Goal: Task Accomplishment & Management: Manage account settings

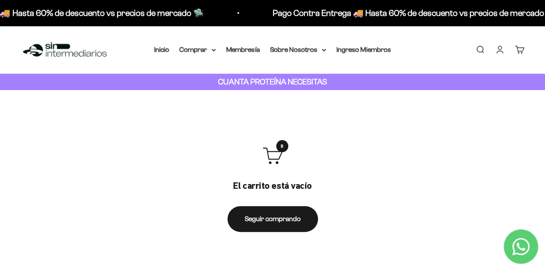
click at [498, 49] on link "Iniciar sesión" at bounding box center [499, 49] width 9 height 9
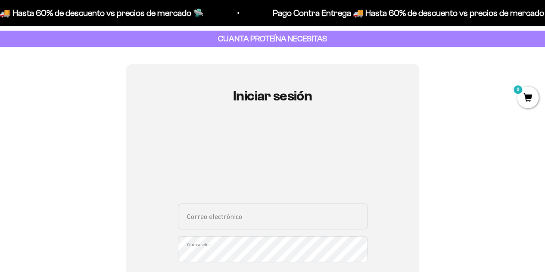
scroll to position [129, 0]
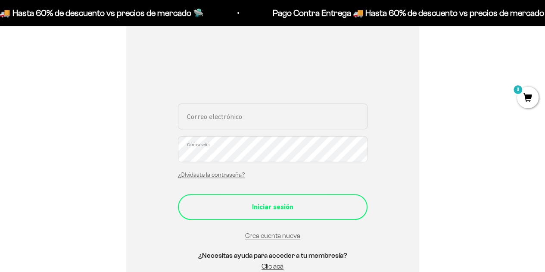
type input "[EMAIL_ADDRESS][DOMAIN_NAME]"
click at [289, 204] on div "Iniciar sesión" at bounding box center [272, 206] width 155 height 11
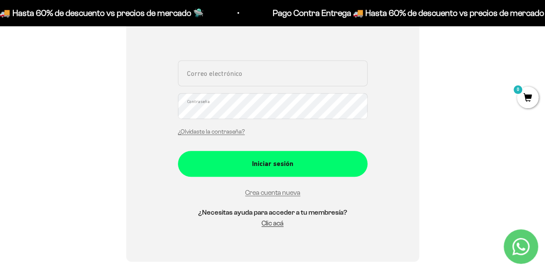
scroll to position [259, 0]
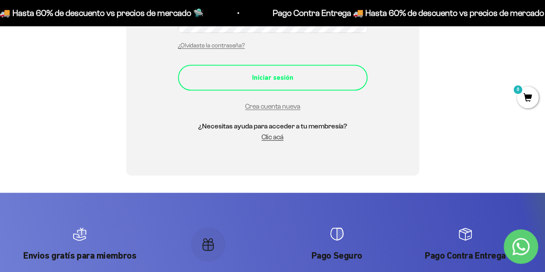
type input "[EMAIL_ADDRESS][DOMAIN_NAME]"
click at [273, 84] on button "Iniciar sesión" at bounding box center [273, 78] width 190 height 26
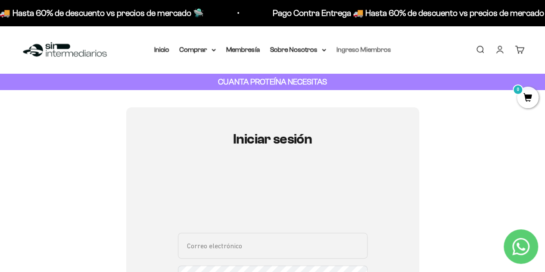
type input "[EMAIL_ADDRESS][DOMAIN_NAME]"
click at [354, 50] on link "Ingreso Miembros" at bounding box center [364, 49] width 55 height 7
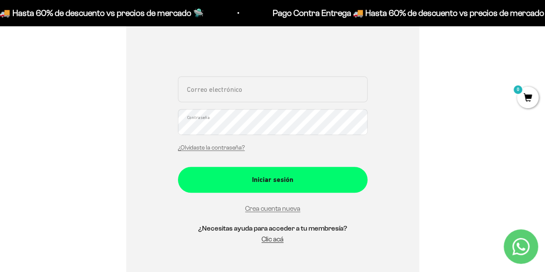
scroll to position [172, 0]
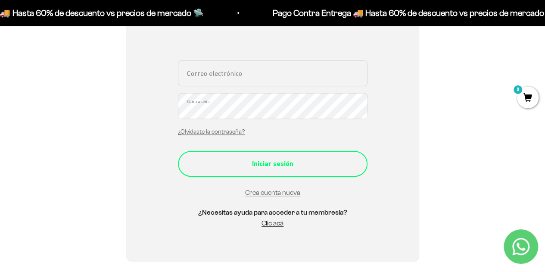
type input "juancastillar@gmail.com"
click at [280, 172] on button "Iniciar sesión" at bounding box center [273, 164] width 190 height 26
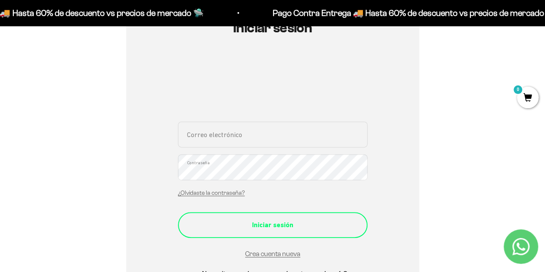
scroll to position [125, 0]
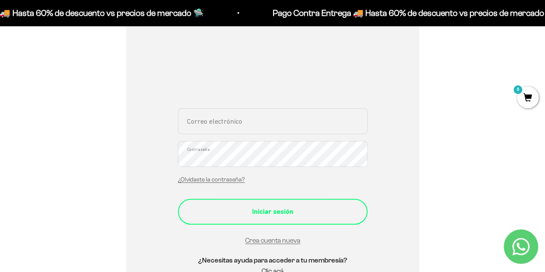
type input "juancastillar@gmail.com"
click at [296, 212] on div "Iniciar sesión" at bounding box center [272, 211] width 155 height 11
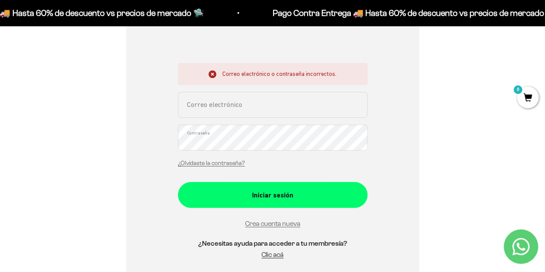
scroll to position [172, 0]
